Goal: Task Accomplishment & Management: Complete application form

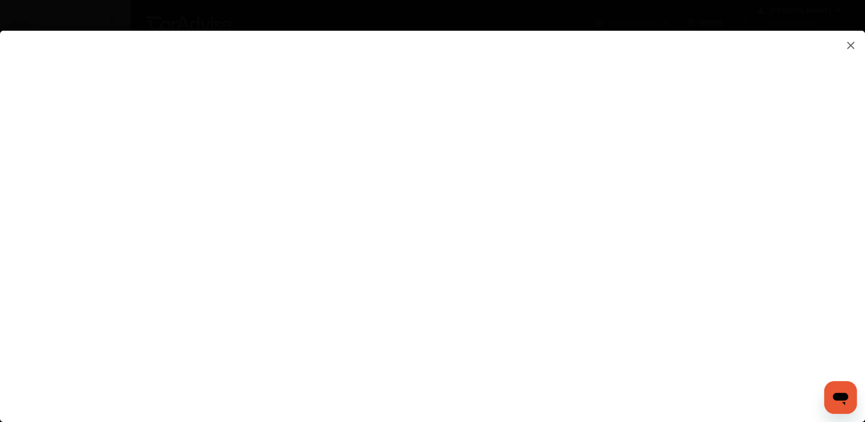
click at [589, 195] on flutter-view at bounding box center [432, 216] width 865 height 371
click at [581, 310] on flutter-view at bounding box center [432, 216] width 865 height 371
type input "**********"
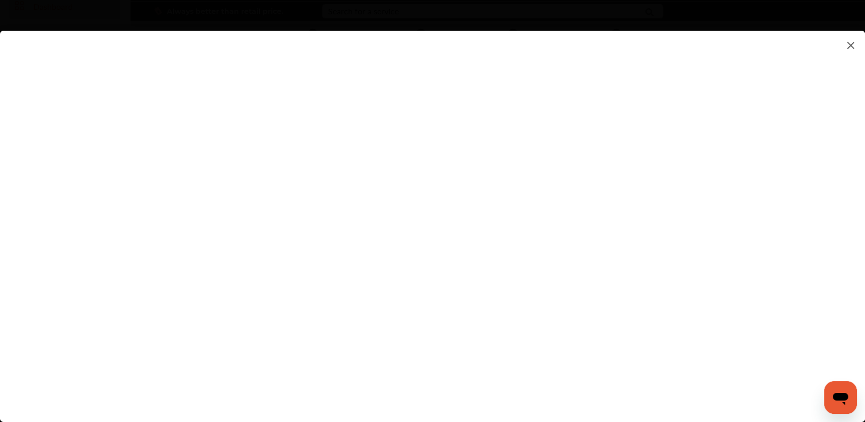
scroll to position [114, 0]
click at [552, 264] on flutter-view at bounding box center [432, 216] width 865 height 371
click at [541, 233] on flutter-view at bounding box center [432, 216] width 865 height 371
type textarea "***"
click at [541, 290] on flutter-view at bounding box center [432, 216] width 865 height 371
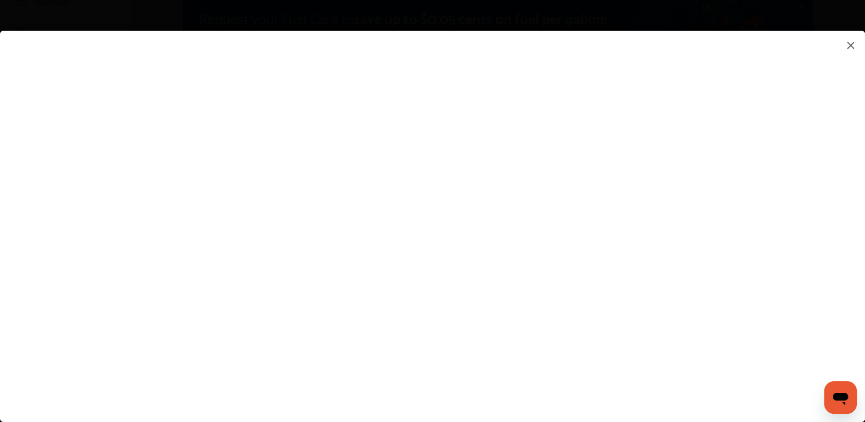
click at [522, 267] on flutter-view at bounding box center [432, 216] width 865 height 371
type input "*****"
click at [731, 265] on flutter-view at bounding box center [432, 216] width 865 height 371
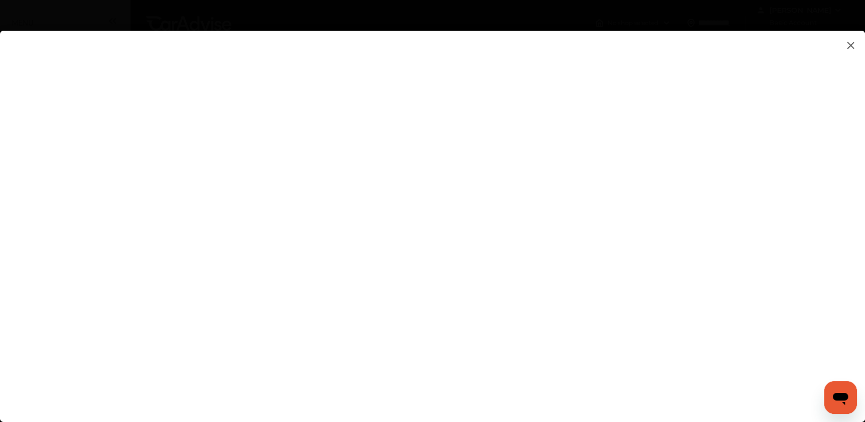
click at [727, 360] on flutter-view at bounding box center [432, 216] width 865 height 371
click at [494, 338] on flutter-view at bounding box center [432, 216] width 865 height 371
click at [626, 363] on flutter-view at bounding box center [432, 216] width 865 height 371
click at [854, 44] on img at bounding box center [850, 45] width 12 height 13
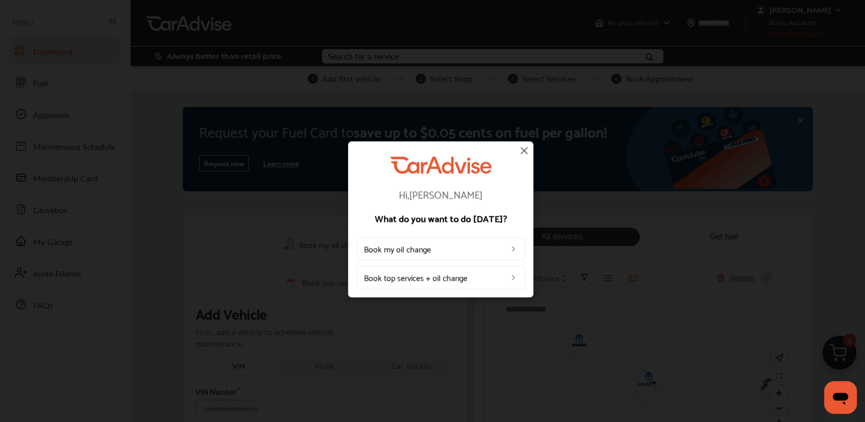
click at [523, 148] on img at bounding box center [524, 150] width 12 height 12
